Goal: Information Seeking & Learning: Learn about a topic

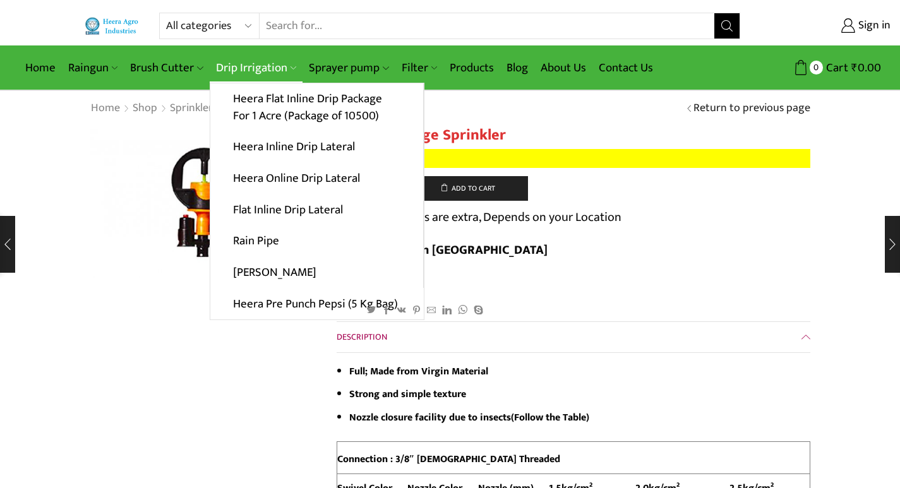
click at [266, 60] on link "Drip Irrigation" at bounding box center [256, 68] width 93 height 30
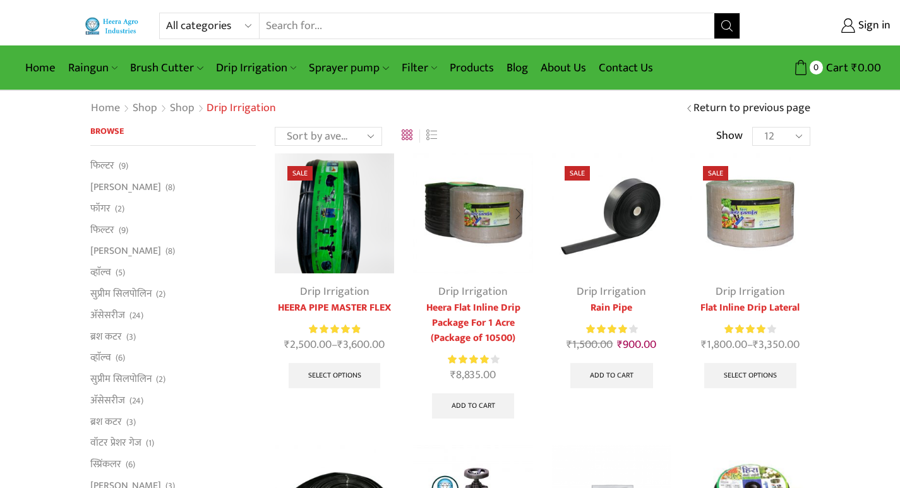
click at [521, 213] on div at bounding box center [518, 214] width 29 height 33
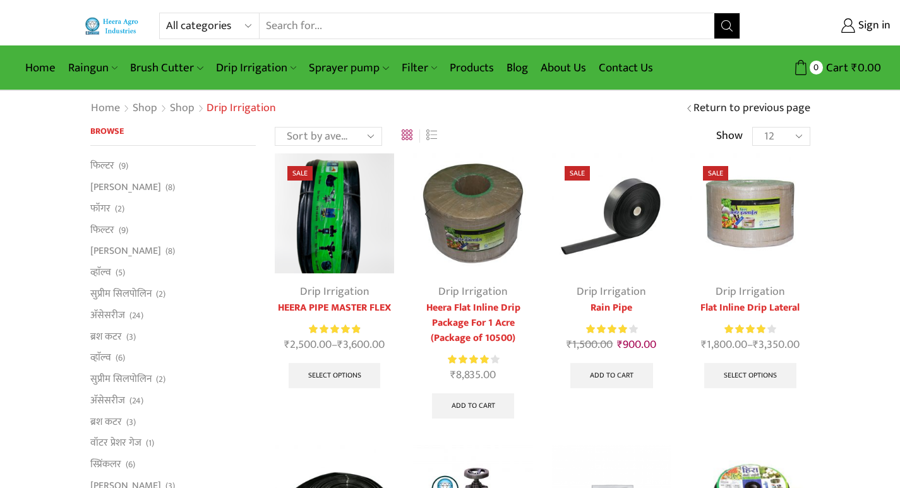
click at [521, 212] on div at bounding box center [518, 214] width 29 height 33
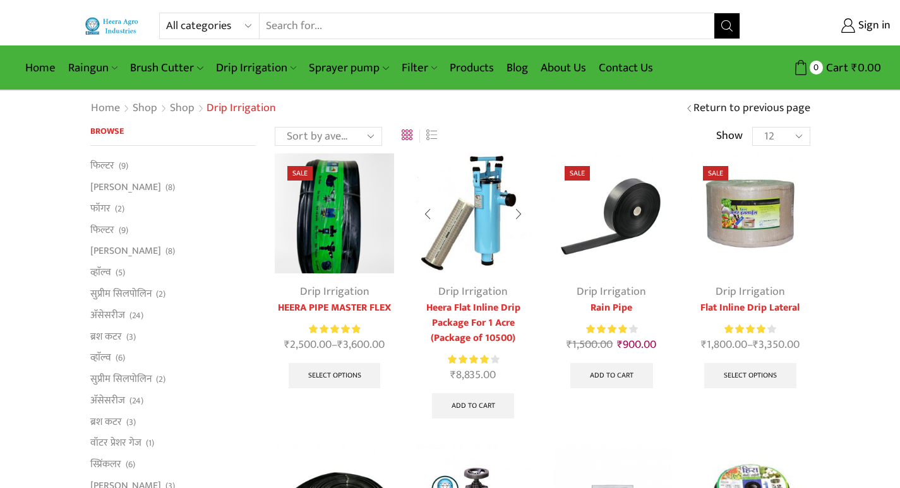
click at [518, 220] on div at bounding box center [518, 214] width 29 height 33
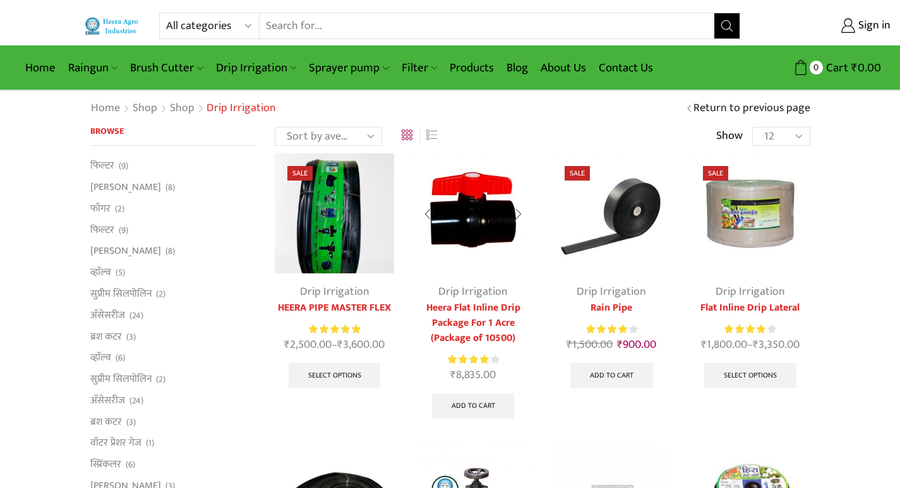
drag, startPoint x: 471, startPoint y: 243, endPoint x: 523, endPoint y: 236, distance: 52.3
click at [523, 236] on img at bounding box center [472, 212] width 119 height 119
click at [519, 212] on div at bounding box center [518, 214] width 29 height 33
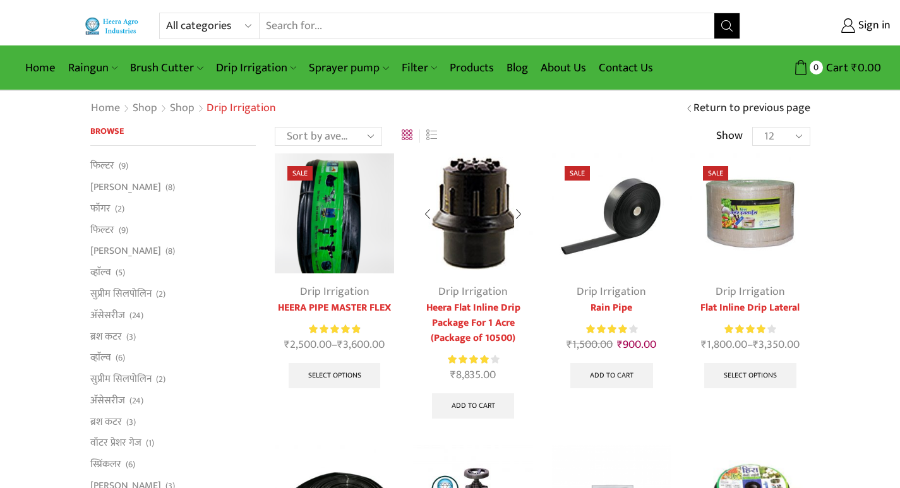
click at [519, 212] on div at bounding box center [518, 214] width 29 height 33
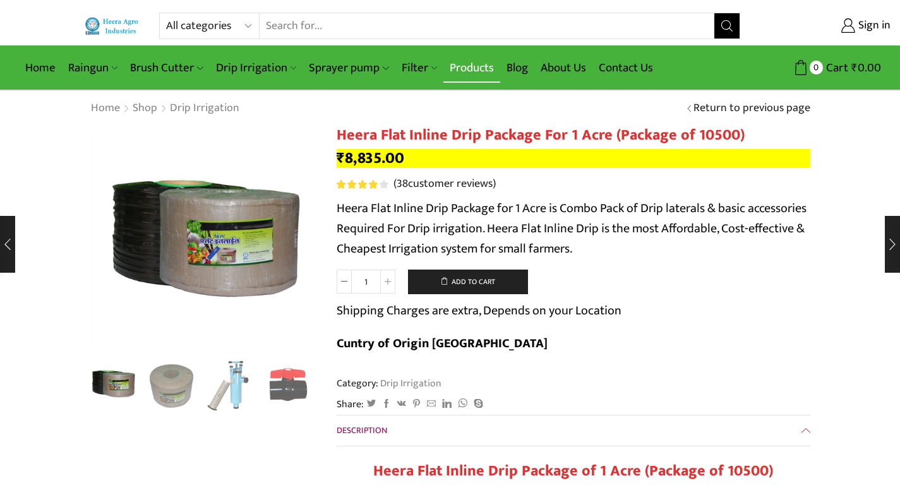
click at [468, 69] on link "Products" at bounding box center [471, 68] width 57 height 30
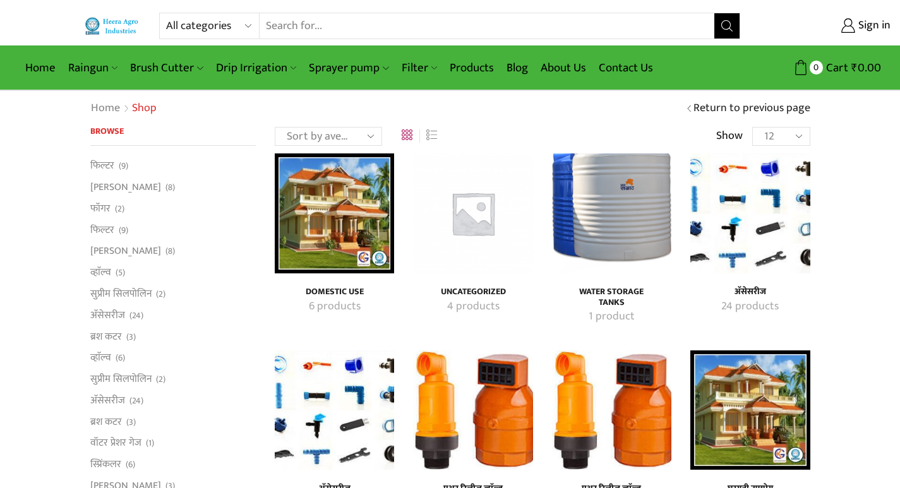
click at [342, 409] on img "Visit product category अ‍ॅसेसरीज" at bounding box center [334, 410] width 119 height 119
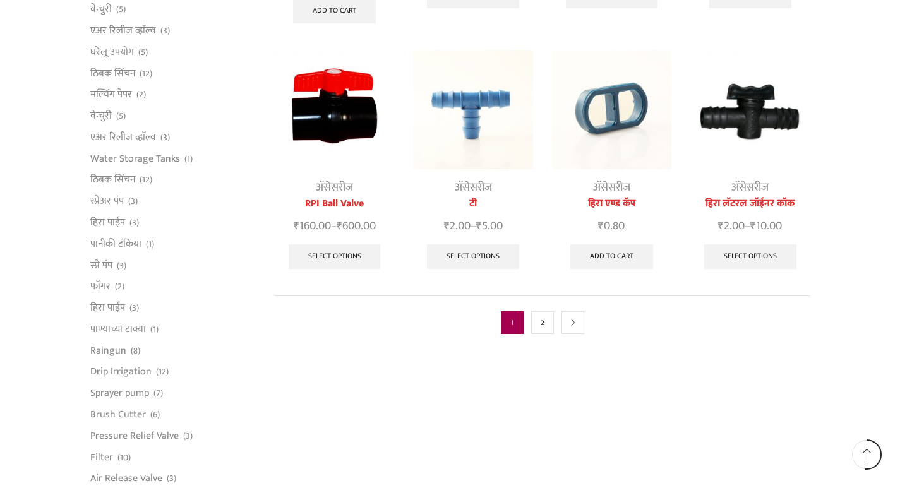
scroll to position [632, 0]
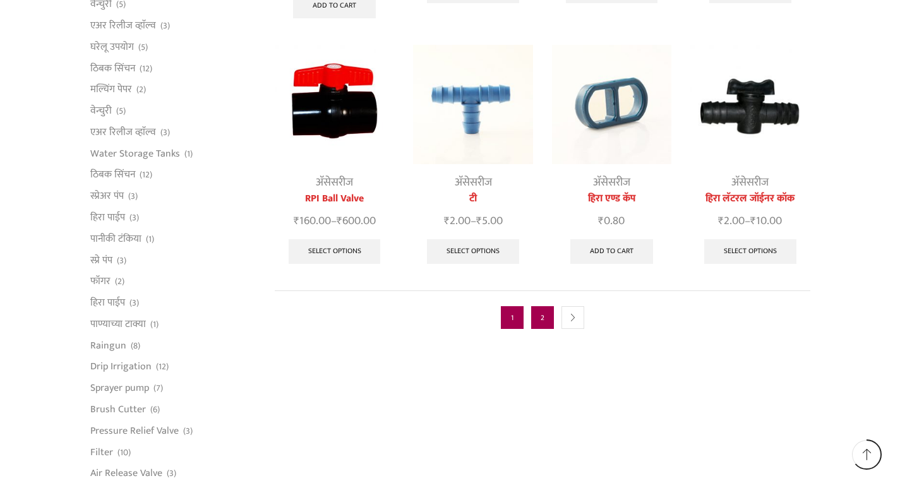
click at [548, 307] on link "2" at bounding box center [542, 317] width 23 height 23
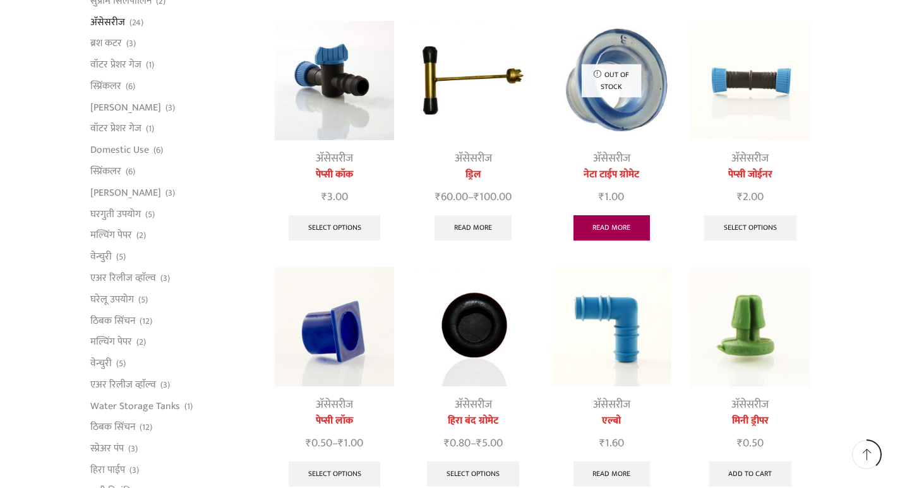
scroll to position [632, 0]
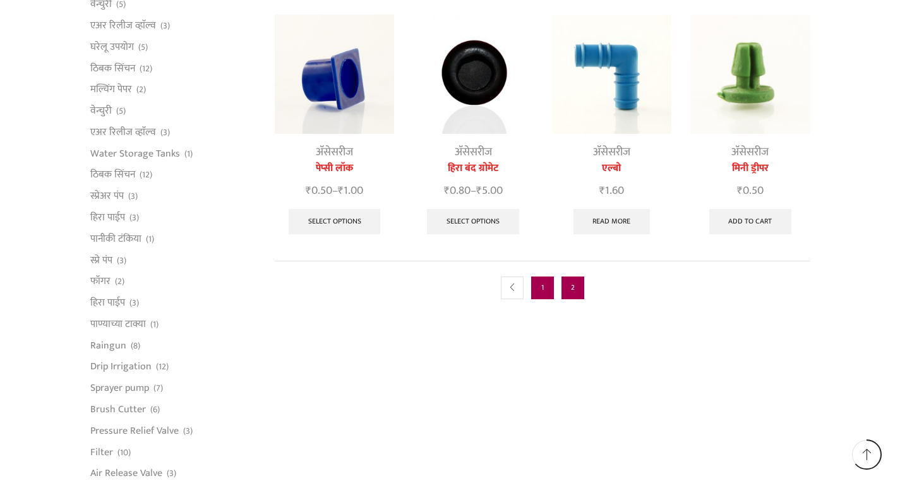
click at [540, 284] on link "1" at bounding box center [542, 288] width 23 height 23
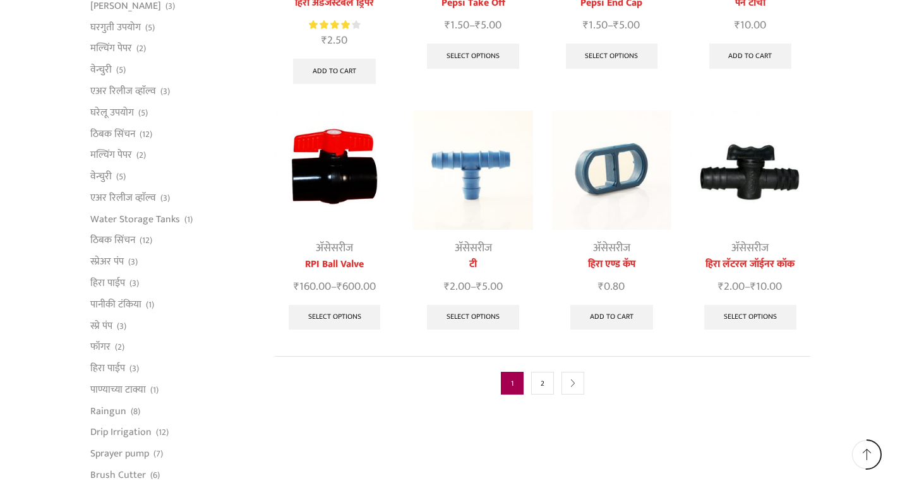
scroll to position [632, 0]
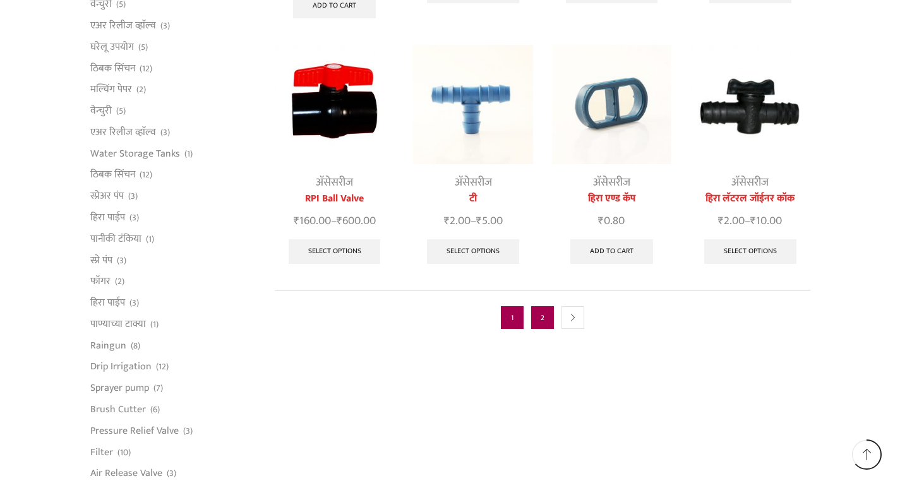
click at [536, 306] on link "2" at bounding box center [542, 317] width 23 height 23
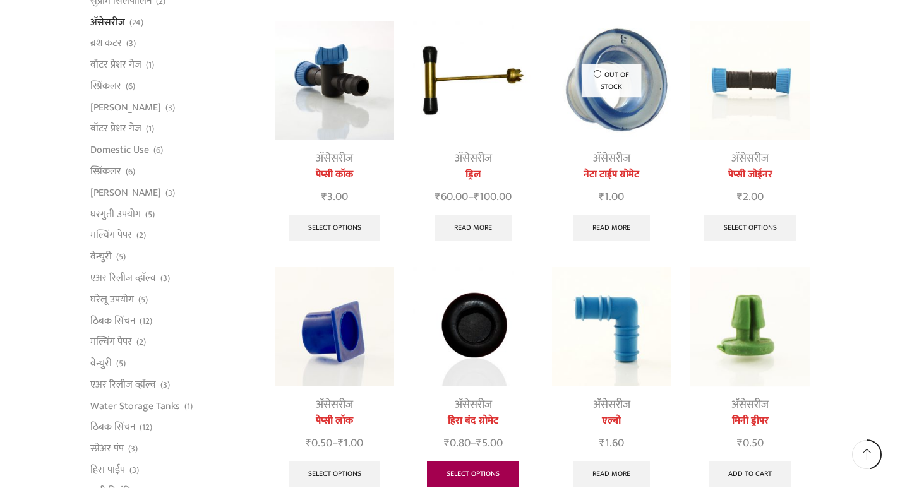
scroll to position [632, 0]
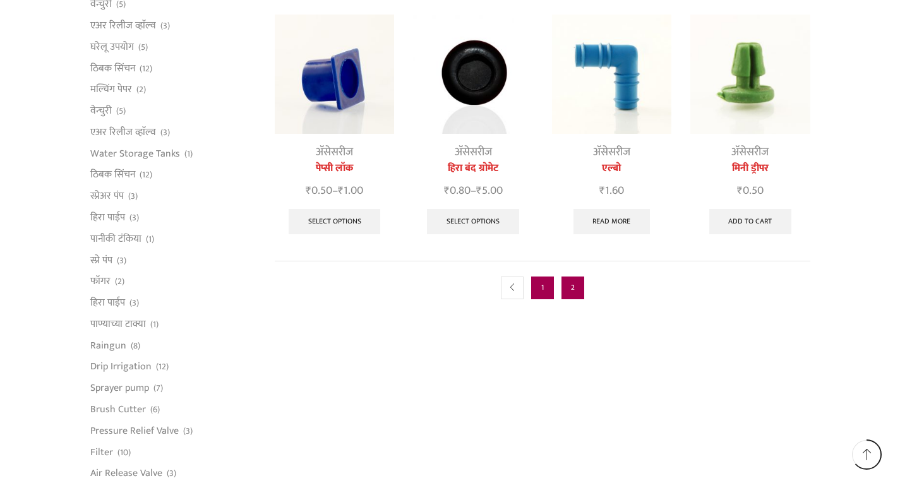
click at [540, 280] on link "1" at bounding box center [542, 288] width 23 height 23
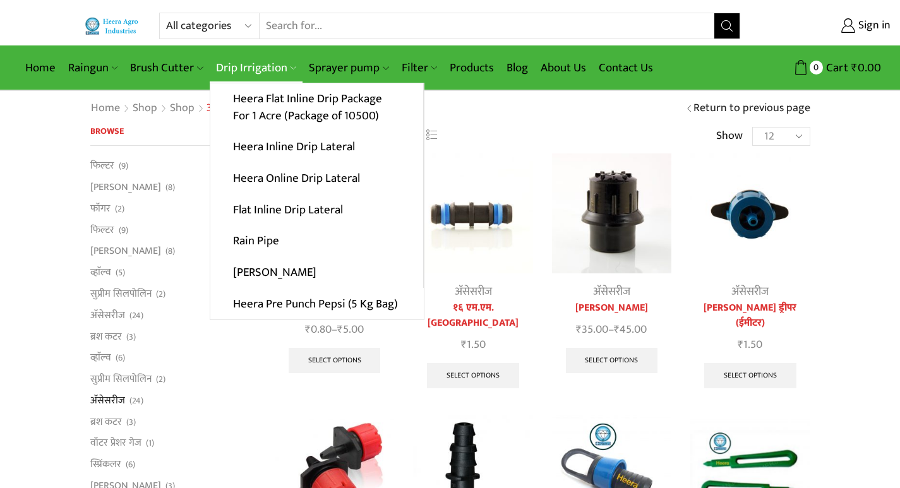
click at [249, 68] on link "Drip Irrigation" at bounding box center [256, 68] width 93 height 30
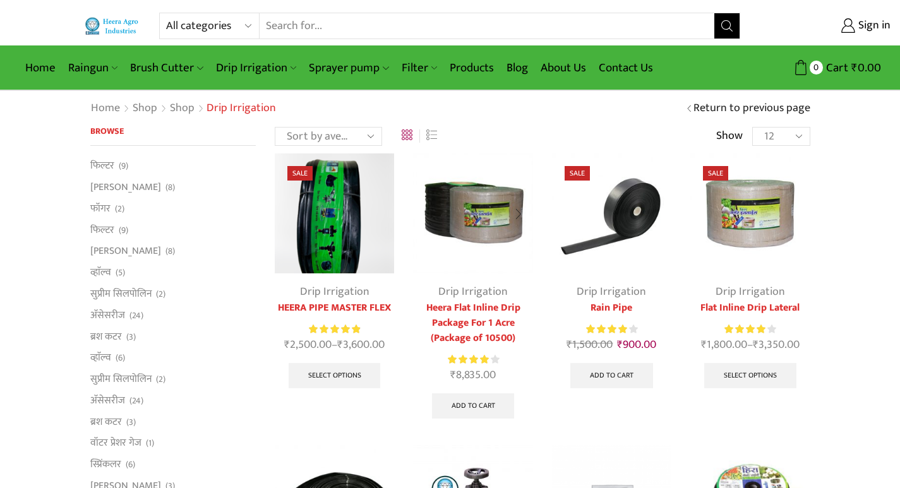
click at [520, 210] on div at bounding box center [518, 214] width 29 height 33
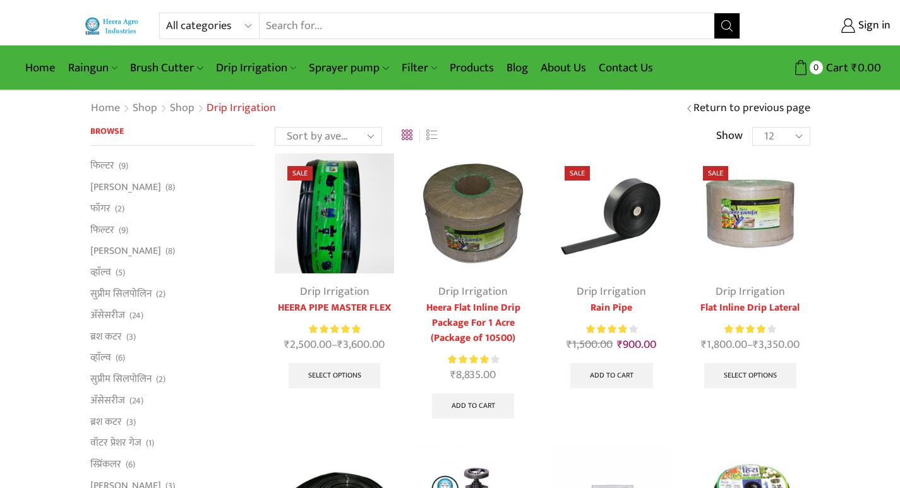
click at [520, 210] on div at bounding box center [518, 214] width 29 height 33
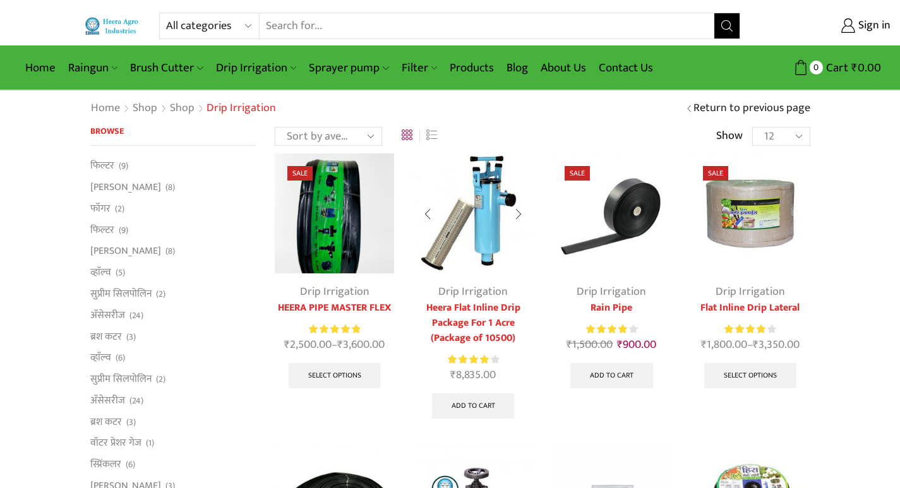
click at [520, 210] on div at bounding box center [518, 214] width 29 height 33
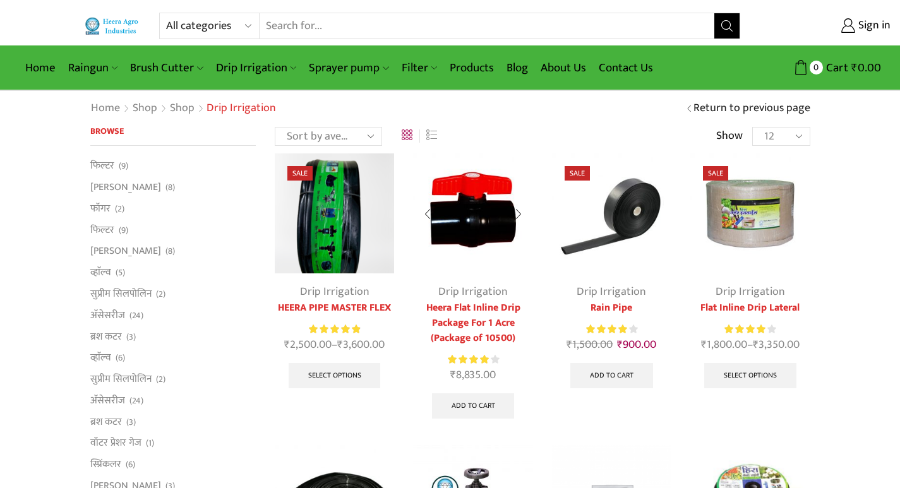
click at [520, 212] on div at bounding box center [518, 214] width 29 height 33
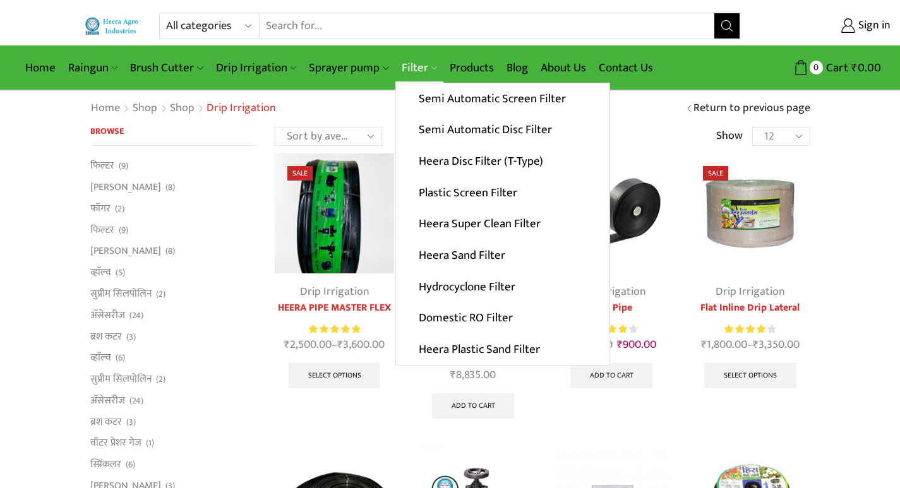
click at [412, 69] on link "Filter" at bounding box center [419, 68] width 48 height 30
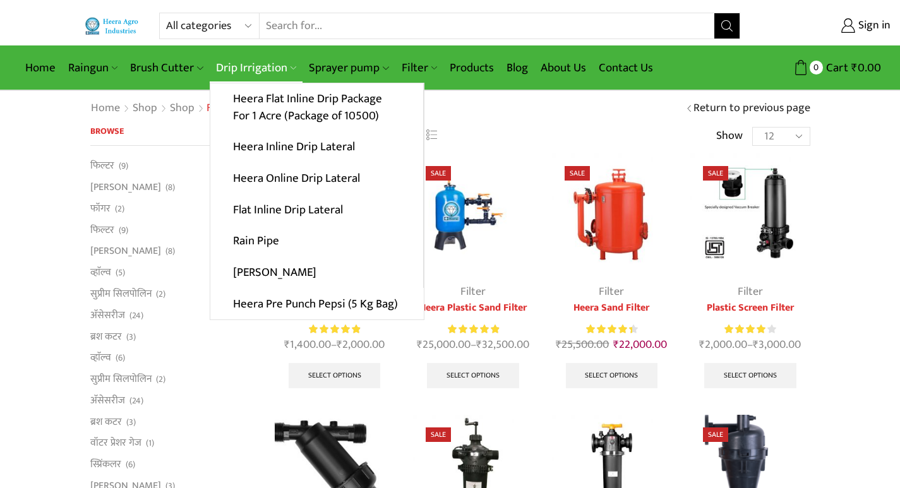
click at [251, 61] on link "Drip Irrigation" at bounding box center [256, 68] width 93 height 30
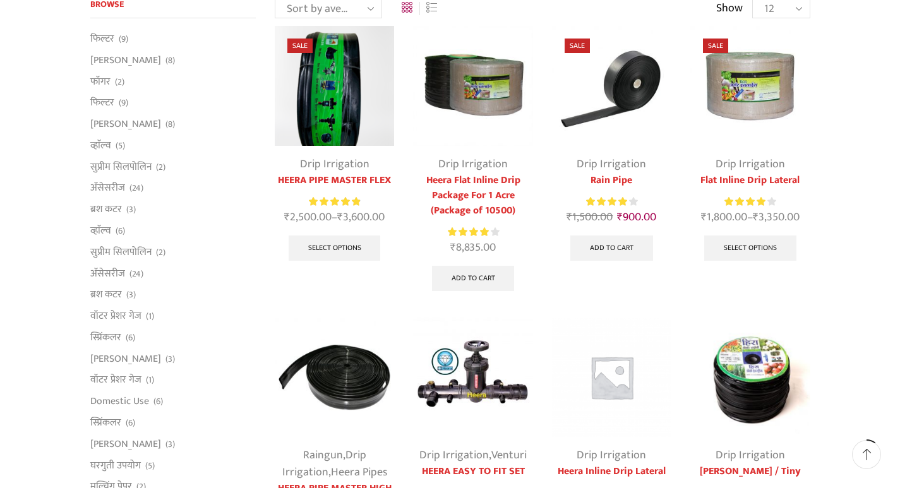
scroll to position [63, 0]
